Goal: Information Seeking & Learning: Compare options

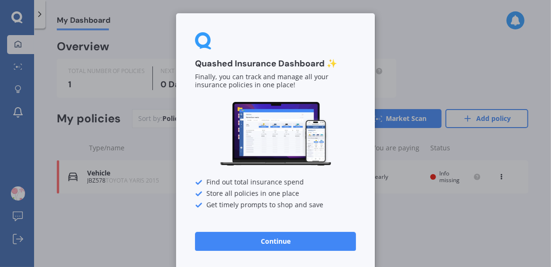
click at [313, 242] on button "Continue" at bounding box center [275, 241] width 161 height 19
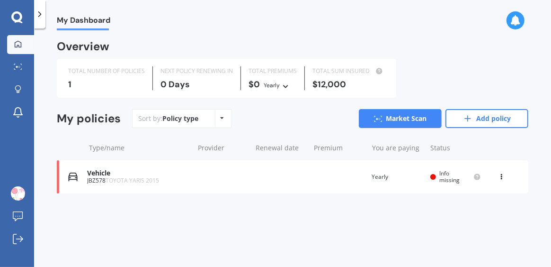
click at [502, 176] on icon at bounding box center [502, 175] width 7 height 6
click at [482, 213] on div "Delete" at bounding box center [481, 213] width 94 height 19
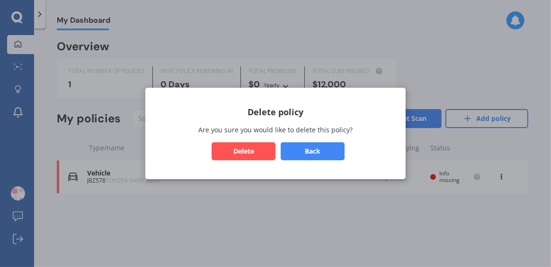
click at [259, 156] on button "Delete" at bounding box center [244, 151] width 64 height 18
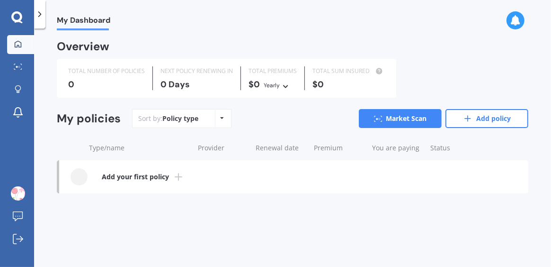
click at [169, 178] on link "Add your first policy" at bounding box center [293, 176] width 469 height 33
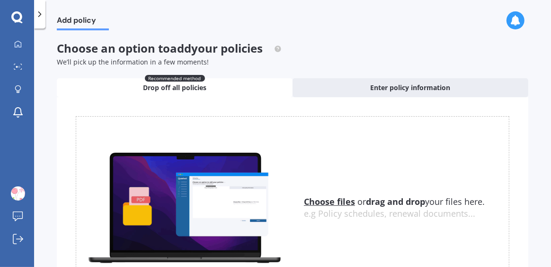
click at [411, 90] on span "Enter policy information" at bounding box center [411, 87] width 80 height 9
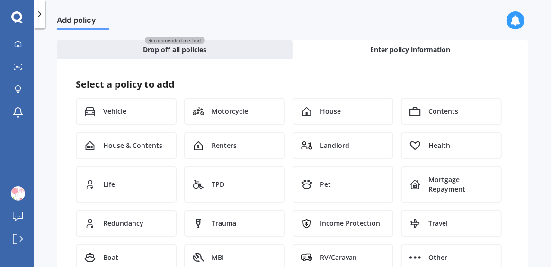
click at [348, 110] on div "House" at bounding box center [343, 111] width 101 height 27
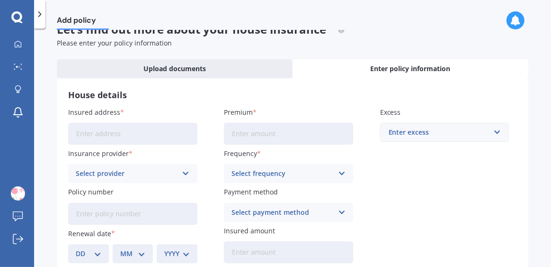
click at [147, 140] on input "Insured address" at bounding box center [132, 134] width 129 height 22
type input "[STREET_ADDRESS][PERSON_NAME][PERSON_NAME]"
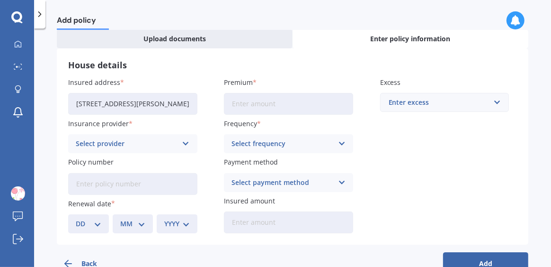
scroll to position [52, 0]
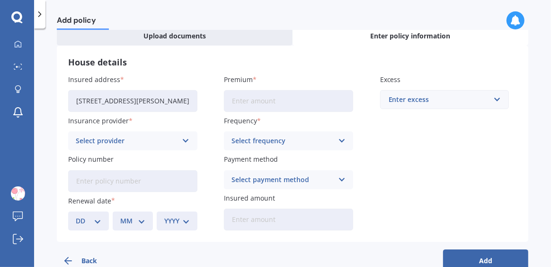
click at [183, 143] on icon at bounding box center [186, 140] width 8 height 10
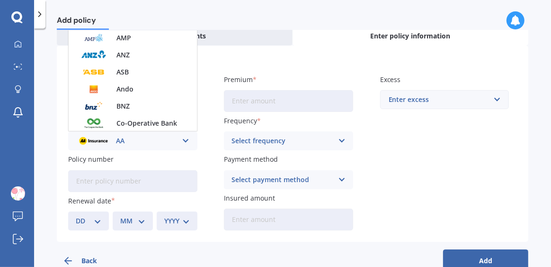
click at [400, 176] on div "Insured address [STREET_ADDRESS][PERSON_NAME][PERSON_NAME] Insurance provider A…" at bounding box center [292, 152] width 449 height 156
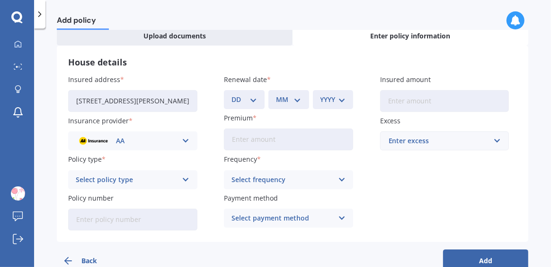
click at [184, 140] on icon at bounding box center [186, 140] width 8 height 10
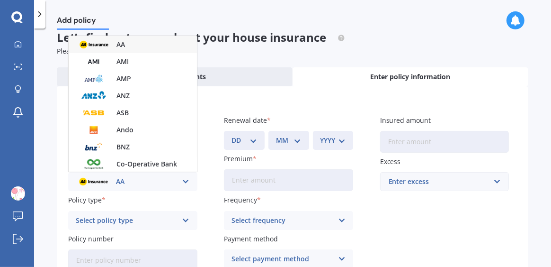
scroll to position [9, 0]
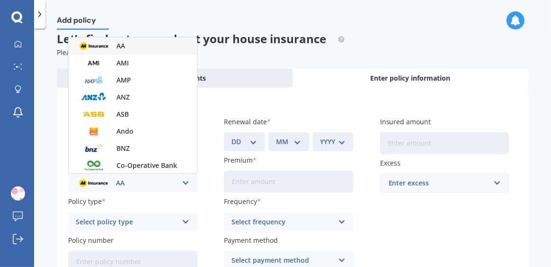
click at [138, 63] on div "AMI" at bounding box center [133, 62] width 128 height 17
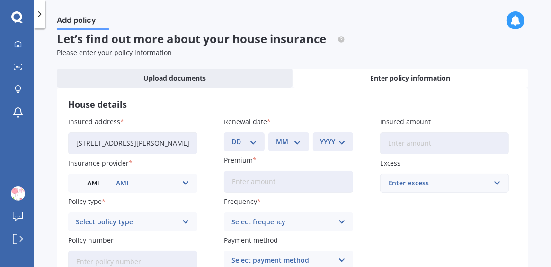
click at [250, 145] on select "DD 01 02 03 04 05 06 07 08 09 10 11 12 13 14 15 16 17 18 19 20 21 22 23 24 25 2…" at bounding box center [245, 141] width 26 height 10
select select "05"
click at [232, 136] on select "DD 01 02 03 04 05 06 07 08 09 10 11 12 13 14 15 16 17 18 19 20 21 22 23 24 25 2…" at bounding box center [245, 141] width 26 height 10
click at [298, 145] on select "MM 01 02 03 04 05 06 07 08 09 10 11 12" at bounding box center [289, 141] width 26 height 10
select select "09"
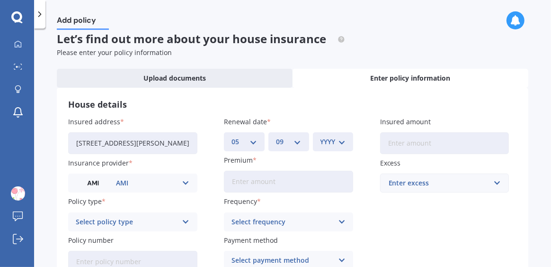
click at [276, 136] on select "MM 01 02 03 04 05 06 07 08 09 10 11 12" at bounding box center [289, 141] width 26 height 10
click at [340, 145] on select "YYYY 2027 2026 2025 2024 2023 2022 2021 2020 2019 2018 2017 2016 2015 2014 2013…" at bounding box center [334, 141] width 26 height 10
select select "2025"
click at [321, 136] on select "YYYY 2027 2026 2025 2024 2023 2022 2021 2020 2019 2018 2017 2016 2015 2014 2013…" at bounding box center [334, 141] width 26 height 10
click at [286, 180] on input "Premium" at bounding box center [288, 181] width 129 height 22
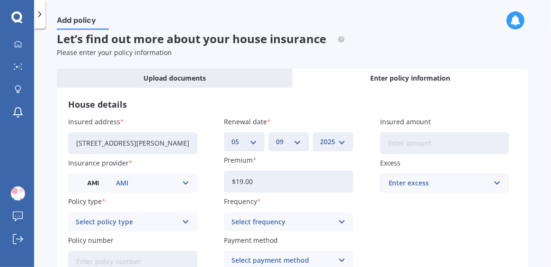
click at [41, 167] on div "Add policy Let’s find out more about your house insurance Please enter your pol…" at bounding box center [292, 149] width 517 height 238
click at [251, 184] on input "$19.00" at bounding box center [288, 181] width 129 height 22
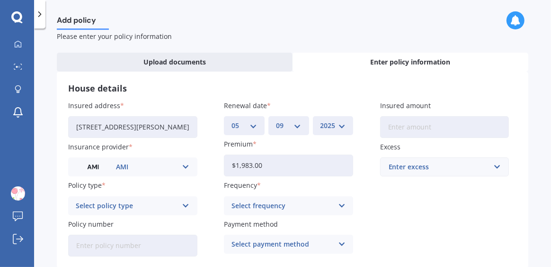
scroll to position [26, 0]
type input "$1,983.00"
click at [403, 125] on input "Insured amount" at bounding box center [444, 127] width 129 height 22
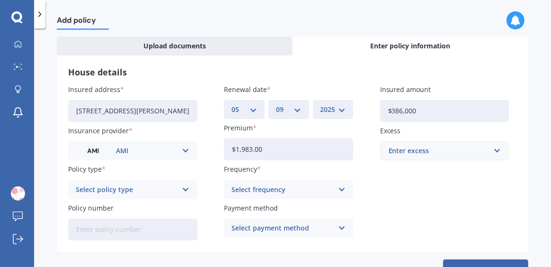
scroll to position [44, 0]
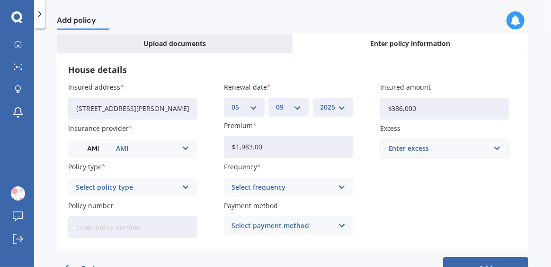
type input "$386,000"
click at [481, 151] on div "Enter excess" at bounding box center [439, 148] width 101 height 10
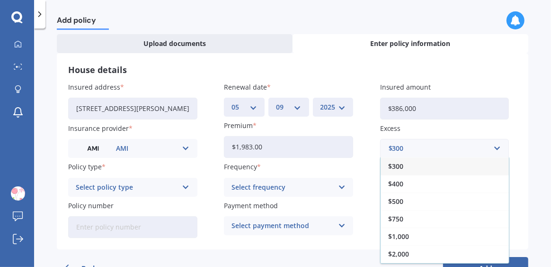
click at [412, 235] on div "$1,000" at bounding box center [445, 236] width 128 height 18
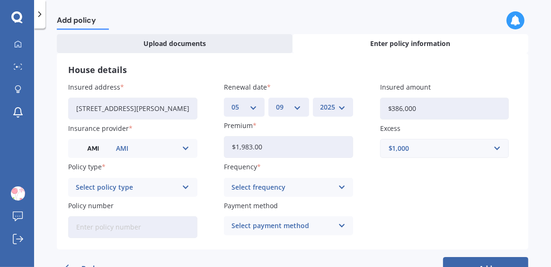
click at [338, 189] on icon at bounding box center [342, 187] width 8 height 10
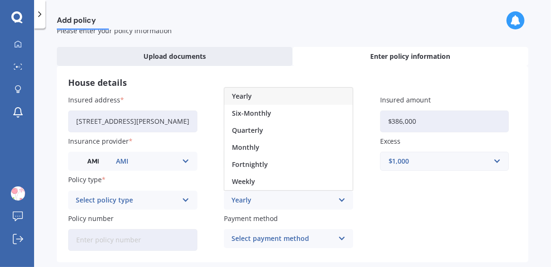
scroll to position [32, 0]
click at [293, 92] on div "Yearly" at bounding box center [288, 95] width 128 height 17
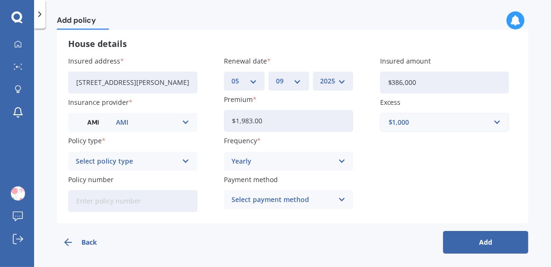
scroll to position [73, 0]
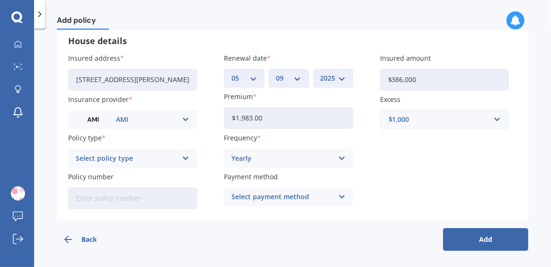
click at [183, 157] on icon at bounding box center [186, 158] width 8 height 10
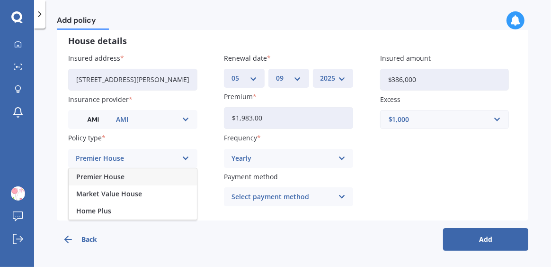
click at [141, 197] on div "Market Value House" at bounding box center [133, 193] width 128 height 17
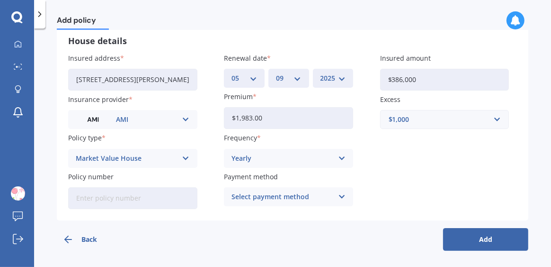
click at [338, 198] on icon at bounding box center [342, 196] width 8 height 10
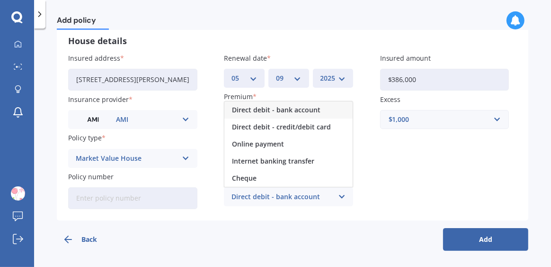
click at [306, 161] on span "Internet banking transfer" at bounding box center [273, 161] width 82 height 7
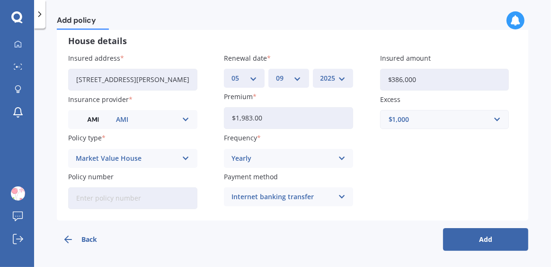
click at [456, 239] on button "Add" at bounding box center [485, 239] width 85 height 23
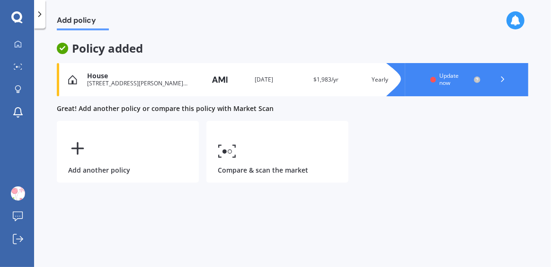
scroll to position [0, 0]
click at [253, 169] on link "Compare & scan the market" at bounding box center [277, 152] width 142 height 62
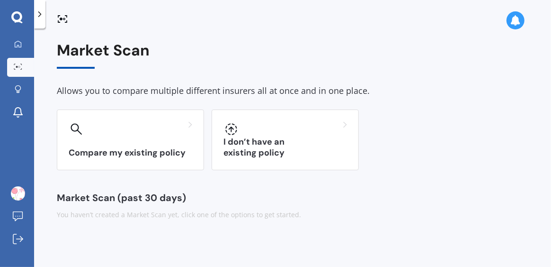
click at [139, 141] on div "Compare my existing policy" at bounding box center [130, 139] width 147 height 61
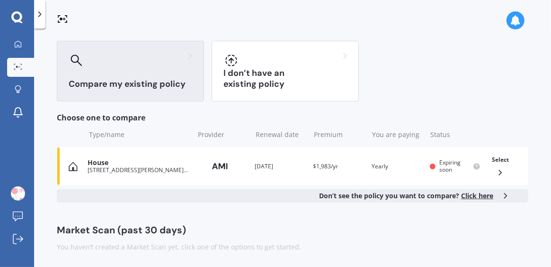
scroll to position [70, 0]
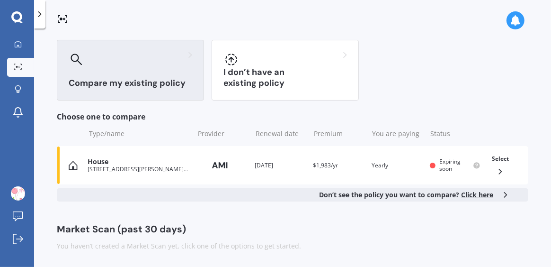
click at [170, 72] on div "Compare my existing policy" at bounding box center [130, 70] width 147 height 61
click at [498, 172] on icon at bounding box center [500, 171] width 9 height 9
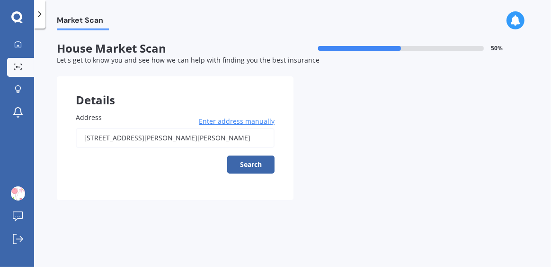
click at [252, 164] on button "Search" at bounding box center [250, 164] width 47 height 18
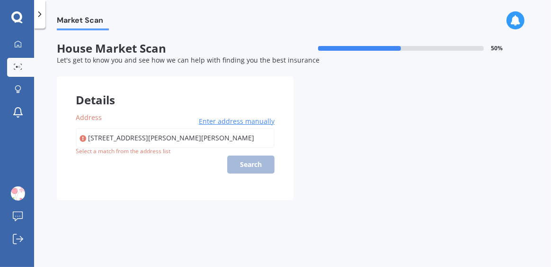
type input "[STREET_ADDRESS][PERSON_NAME][PERSON_NAME]"
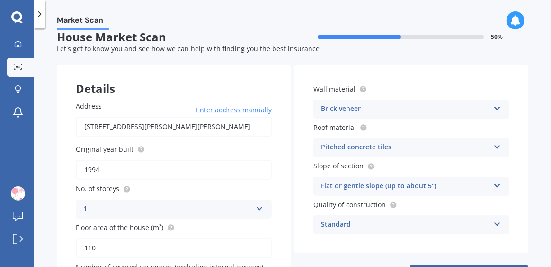
scroll to position [33, 0]
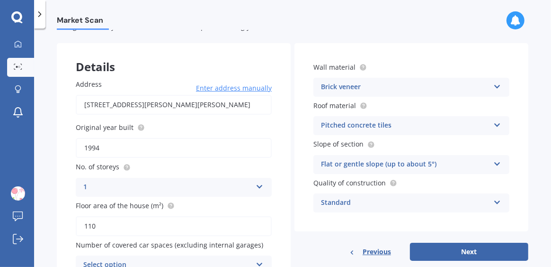
click at [495, 88] on icon at bounding box center [497, 84] width 8 height 7
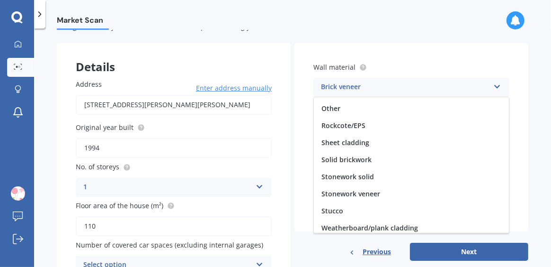
scroll to position [86, 0]
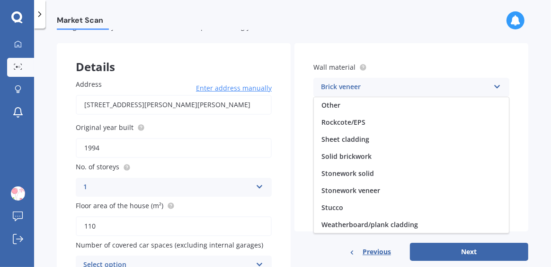
click at [340, 211] on div "Stucco" at bounding box center [411, 207] width 195 height 17
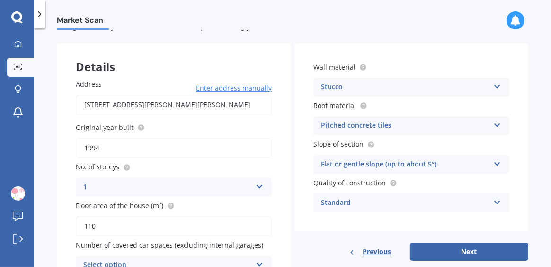
click at [409, 127] on div "Pitched concrete tiles" at bounding box center [405, 125] width 169 height 11
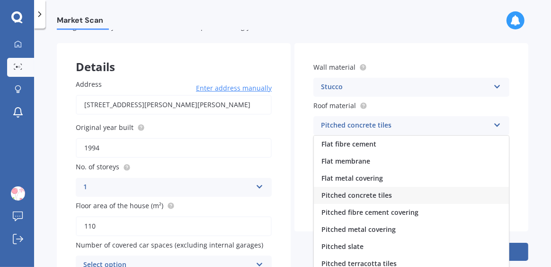
click at [384, 235] on div "Pitched metal covering" at bounding box center [411, 229] width 195 height 17
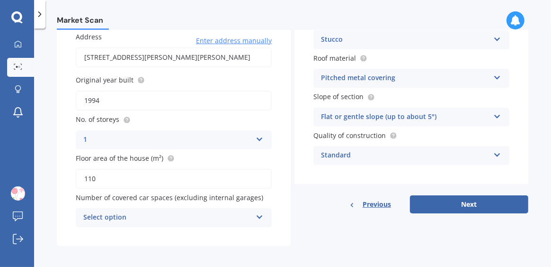
scroll to position [84, 0]
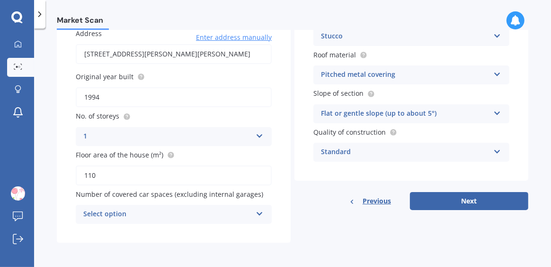
click at [453, 206] on button "Next" at bounding box center [469, 201] width 118 height 18
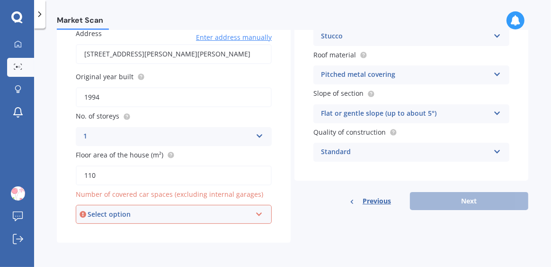
click at [203, 219] on div "Select option 0 1 2 3 4 5+" at bounding box center [174, 214] width 196 height 19
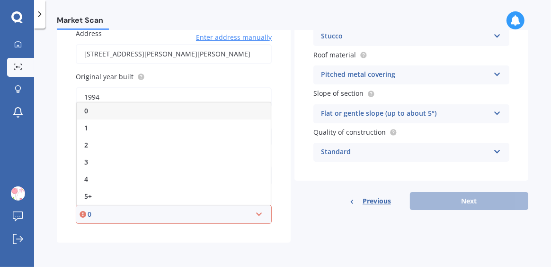
click at [167, 116] on div "0" at bounding box center [174, 110] width 194 height 17
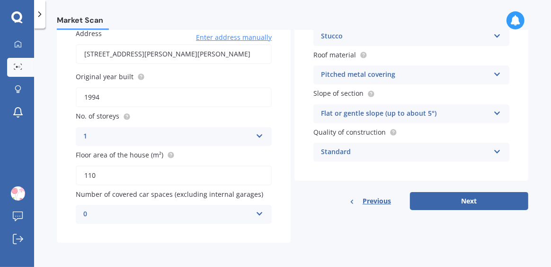
click at [431, 208] on button "Next" at bounding box center [469, 201] width 118 height 18
select select "22"
select select "07"
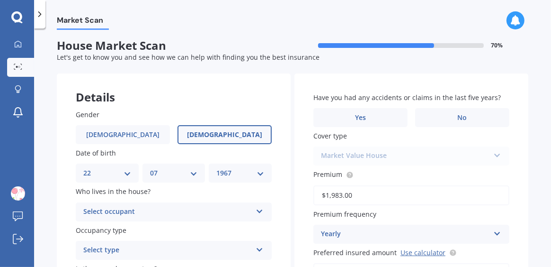
scroll to position [0, 0]
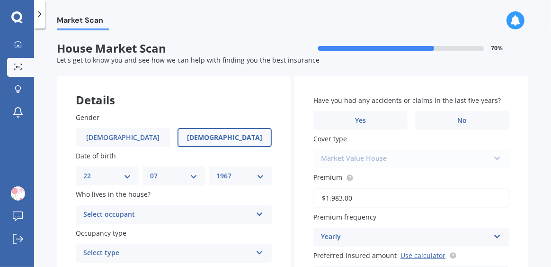
click at [142, 142] on label "[DEMOGRAPHIC_DATA]" at bounding box center [123, 137] width 94 height 19
click at [0, 0] on input "[DEMOGRAPHIC_DATA]" at bounding box center [0, 0] width 0 height 0
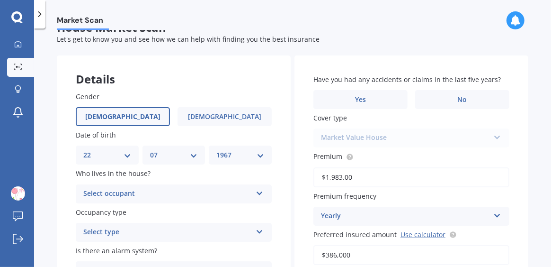
scroll to position [22, 0]
click at [255, 152] on select "YYYY 2009 2008 2007 2006 2005 2004 2003 2002 2001 2000 1999 1998 1997 1996 1995…" at bounding box center [240, 154] width 48 height 10
click at [216, 149] on select "YYYY 2009 2008 2007 2006 2005 2004 2003 2002 2001 2000 1999 1998 1997 1996 1995…" at bounding box center [240, 154] width 48 height 10
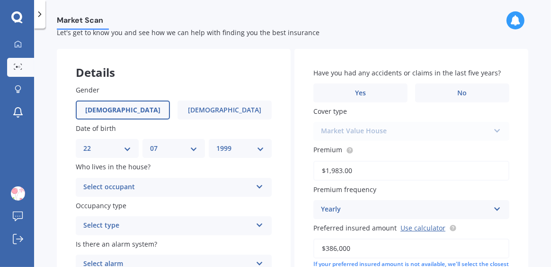
scroll to position [29, 0]
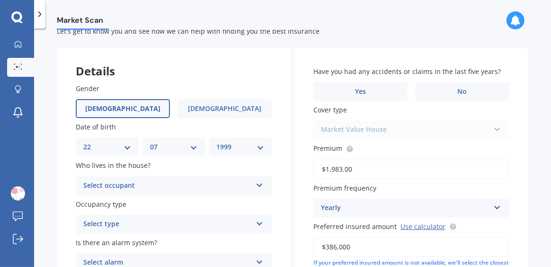
click at [250, 150] on select "YYYY 2009 2008 2007 2006 2005 2004 2003 2002 2001 2000 1999 1998 1997 1996 1995…" at bounding box center [240, 147] width 48 height 10
select select "2004"
click at [216, 142] on select "YYYY 2009 2008 2007 2006 2005 2004 2003 2002 2001 2000 1999 1998 1997 1996 1995…" at bounding box center [240, 147] width 48 height 10
click at [126, 150] on select "DD 01 02 03 04 05 06 07 08 09 10 11 12 13 14 15 16 17 18 19 20 21 22 23 24 25 2…" at bounding box center [107, 147] width 48 height 10
select select "11"
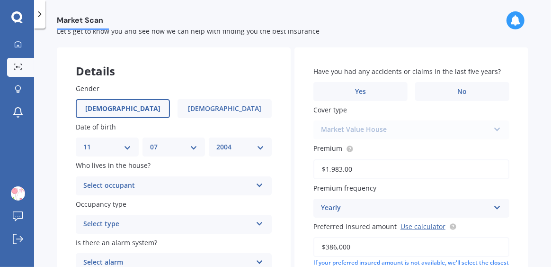
click at [83, 142] on select "DD 01 02 03 04 05 06 07 08 09 10 11 12 13 14 15 16 17 18 19 20 21 22 23 24 25 2…" at bounding box center [107, 147] width 48 height 10
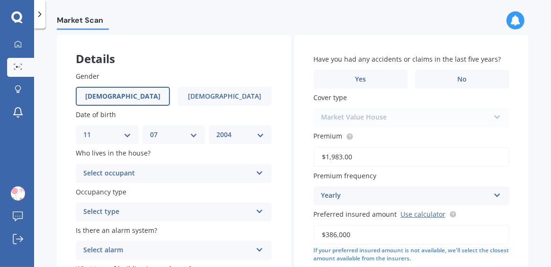
scroll to position [49, 0]
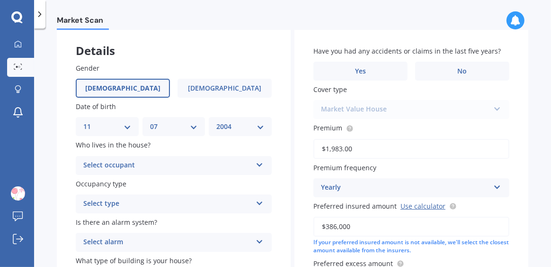
click at [257, 165] on icon at bounding box center [260, 163] width 8 height 7
click at [188, 186] on div "Owner" at bounding box center [173, 183] width 195 height 17
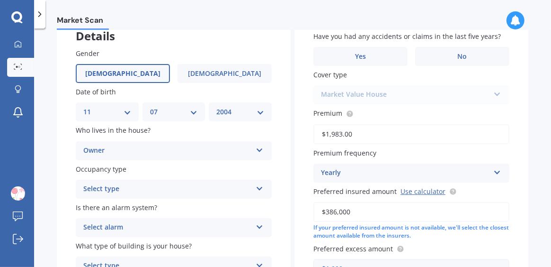
scroll to position [75, 0]
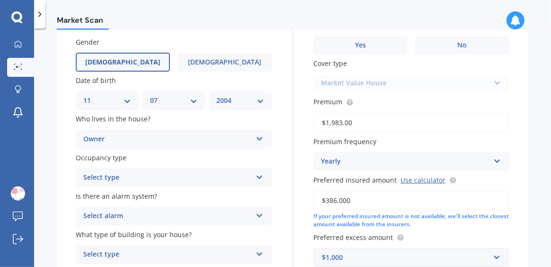
click at [257, 177] on icon at bounding box center [260, 175] width 8 height 7
click at [192, 198] on div "Permanent" at bounding box center [173, 196] width 195 height 17
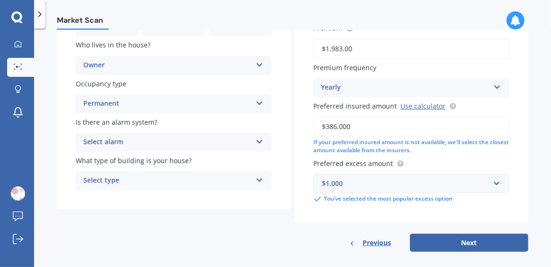
scroll to position [150, 0]
click at [257, 141] on icon at bounding box center [260, 139] width 8 height 7
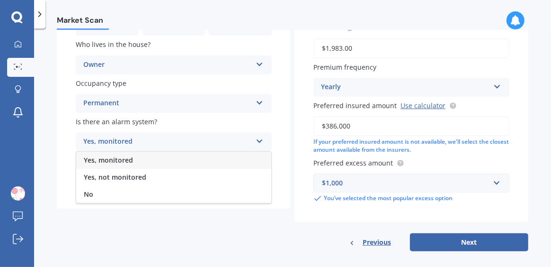
click at [220, 200] on div "No" at bounding box center [173, 194] width 195 height 17
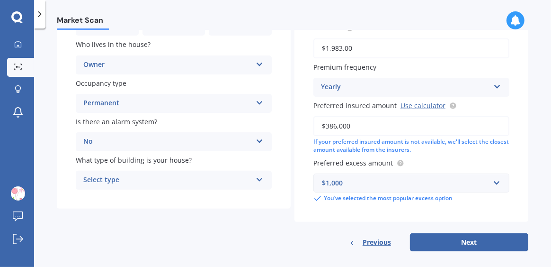
click at [256, 180] on icon at bounding box center [260, 177] width 8 height 7
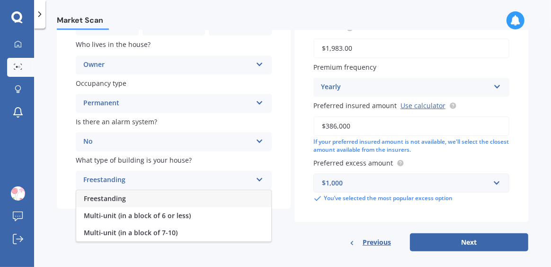
click at [193, 202] on div "Freestanding" at bounding box center [173, 198] width 195 height 17
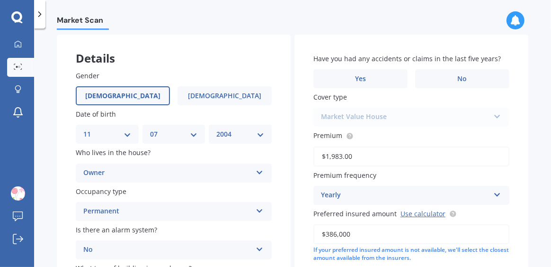
scroll to position [41, 0]
click at [447, 85] on label "No" at bounding box center [462, 79] width 94 height 19
click at [0, 0] on input "No" at bounding box center [0, 0] width 0 height 0
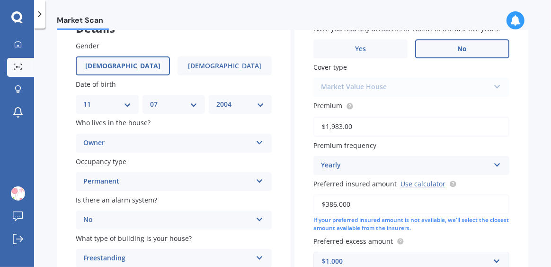
scroll to position [158, 0]
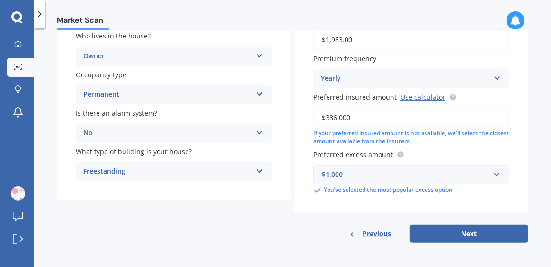
click at [478, 238] on button "Next" at bounding box center [469, 233] width 118 height 18
select select "11"
select select "07"
select select "2004"
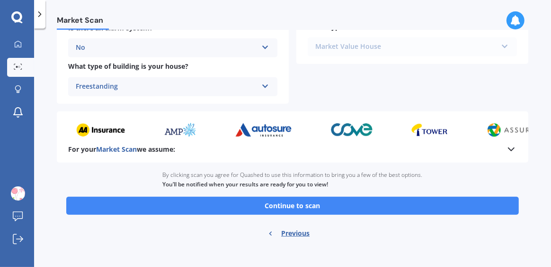
scroll to position [410, 0]
click at [461, 211] on button "Continue to scan" at bounding box center [292, 206] width 453 height 18
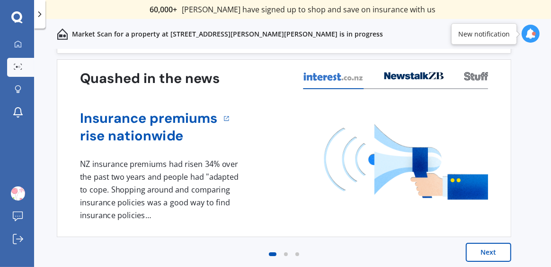
scroll to position [32, 0]
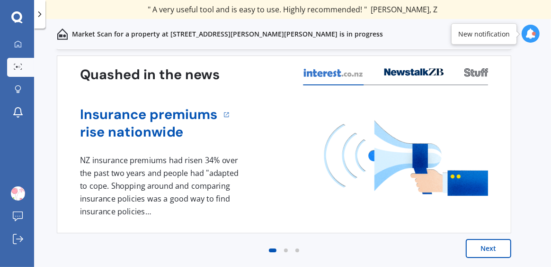
click at [495, 251] on button "Next" at bounding box center [488, 248] width 45 height 19
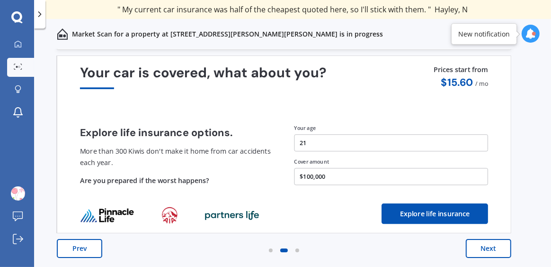
click at [491, 252] on button "Next" at bounding box center [488, 248] width 45 height 19
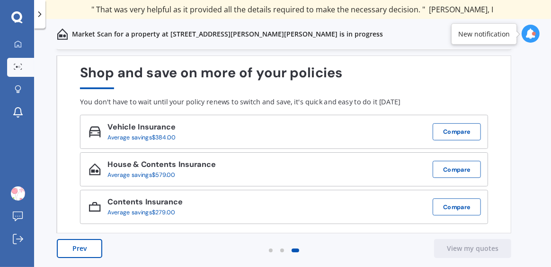
click at [527, 36] on icon at bounding box center [531, 33] width 10 height 10
